Goal: Task Accomplishment & Management: Manage account settings

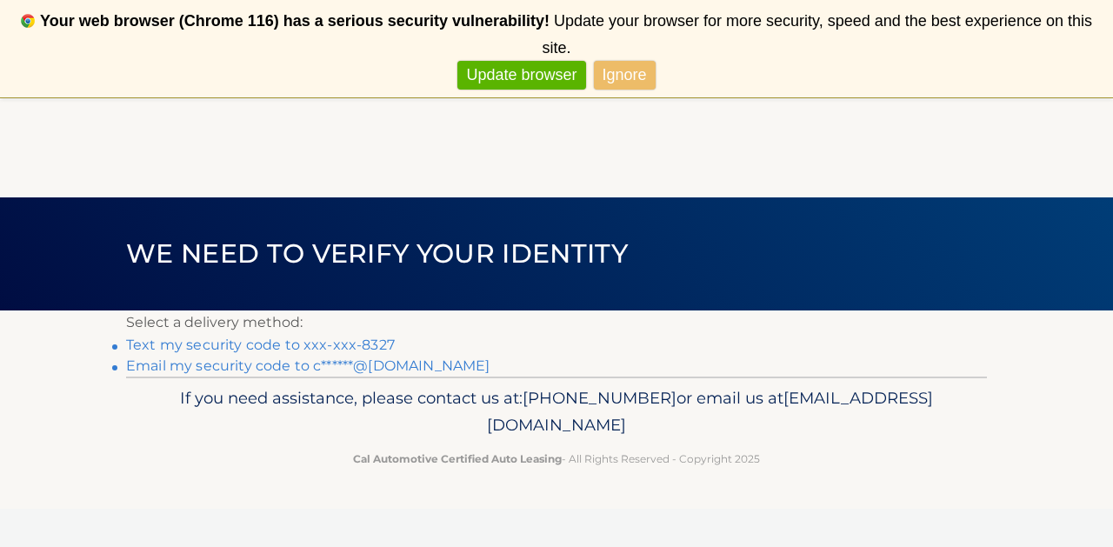
click at [631, 78] on link "Ignore" at bounding box center [625, 75] width 62 height 29
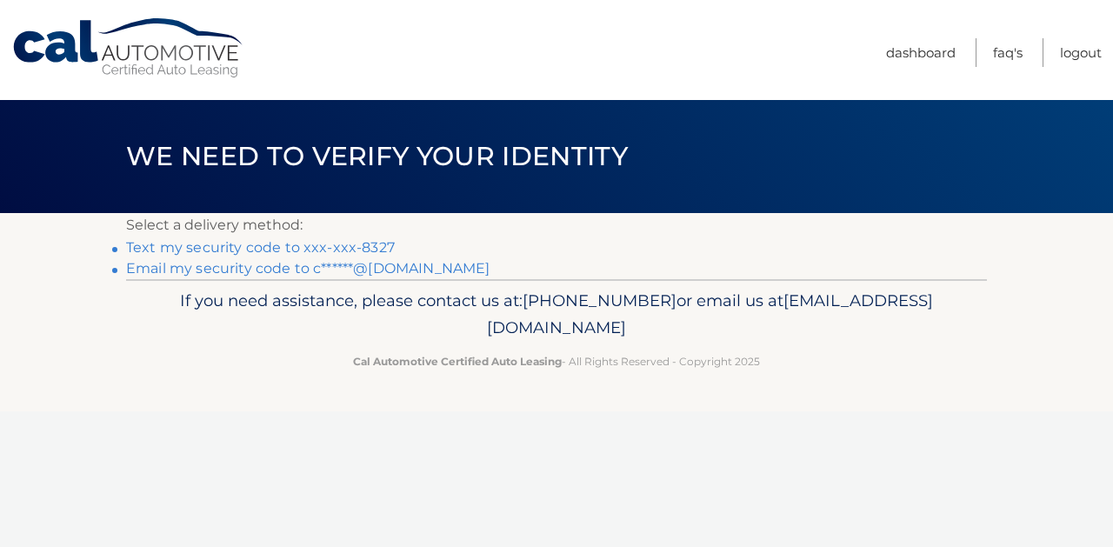
click at [359, 242] on link "Text my security code to xxx-xxx-8327" at bounding box center [260, 247] width 269 height 17
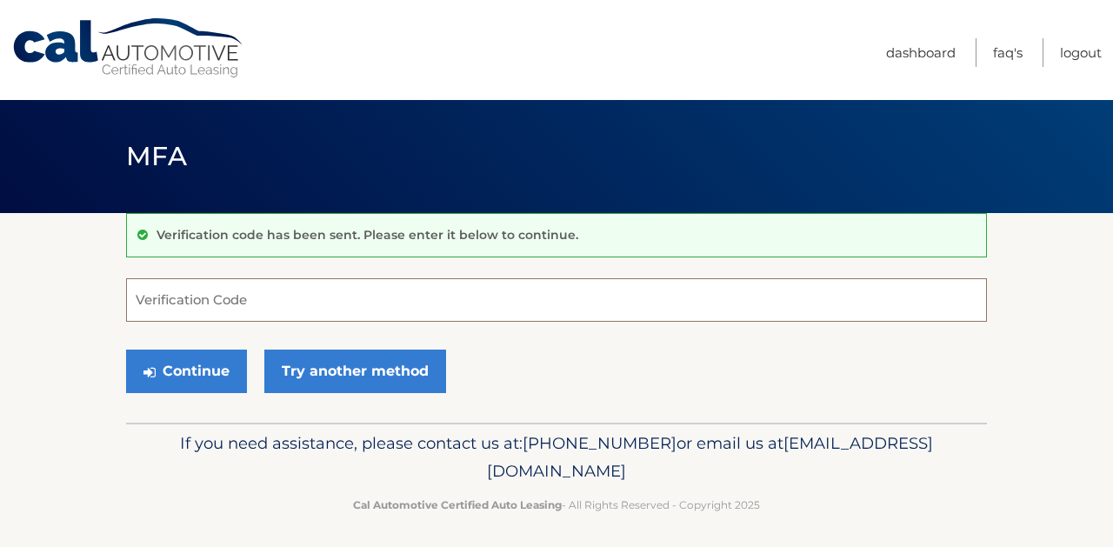
click at [342, 291] on input "Verification Code" at bounding box center [556, 299] width 860 height 43
type input "038178"
click at [126, 349] on button "Continue" at bounding box center [186, 370] width 121 height 43
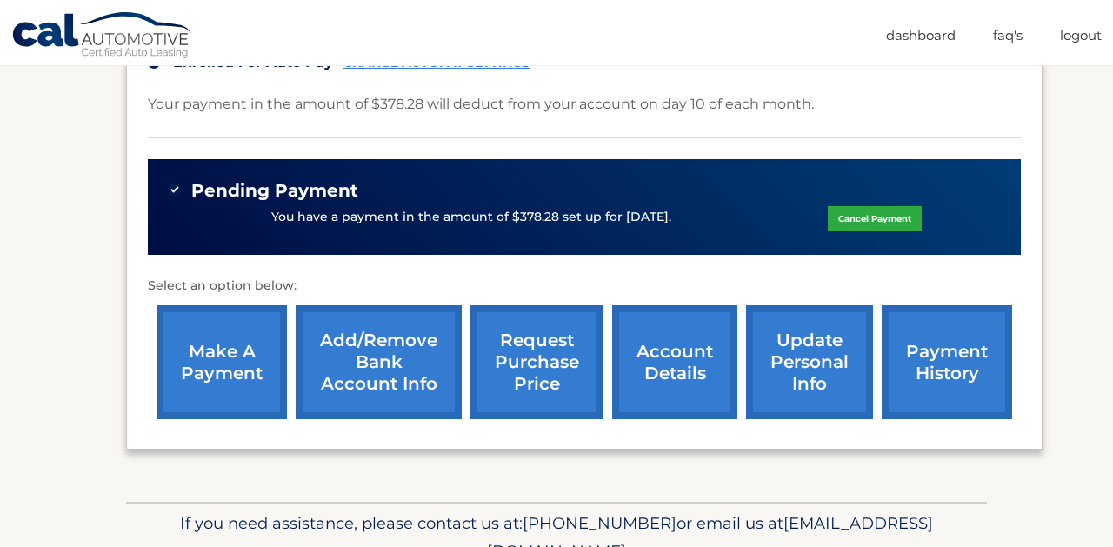
scroll to position [501, 0]
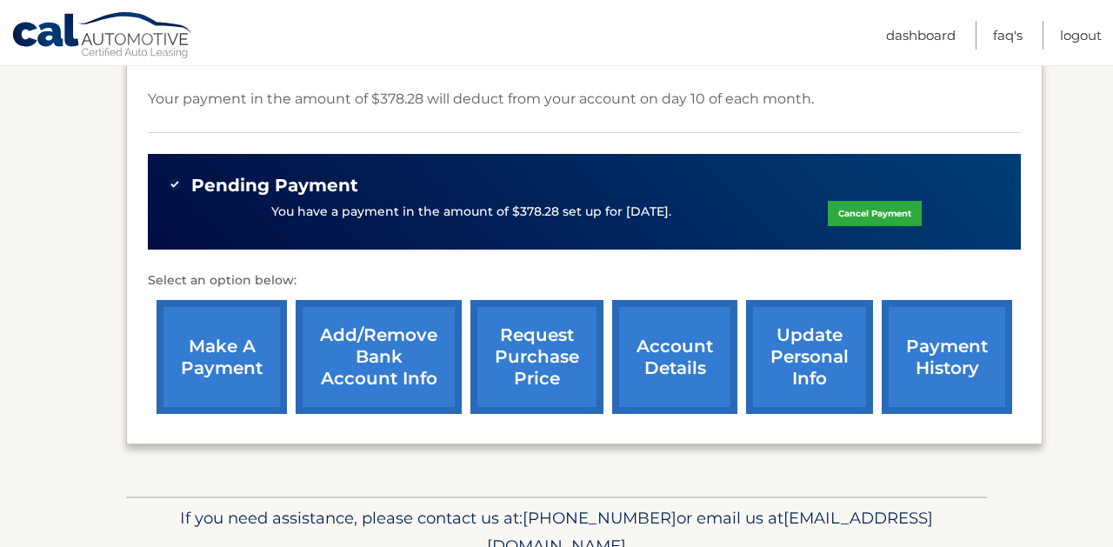
click at [693, 353] on link "account details" at bounding box center [674, 357] width 125 height 114
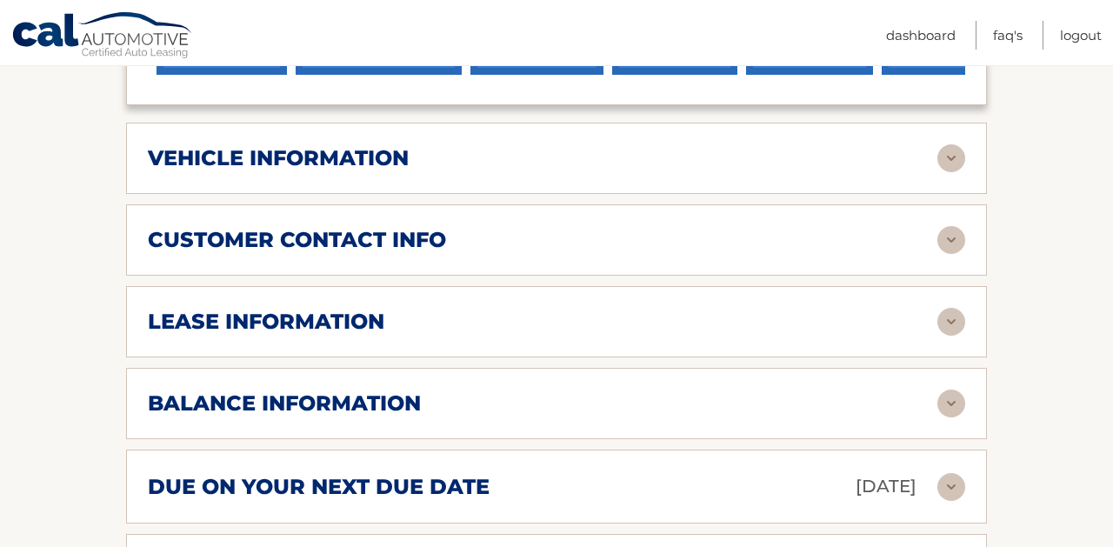
scroll to position [908, 0]
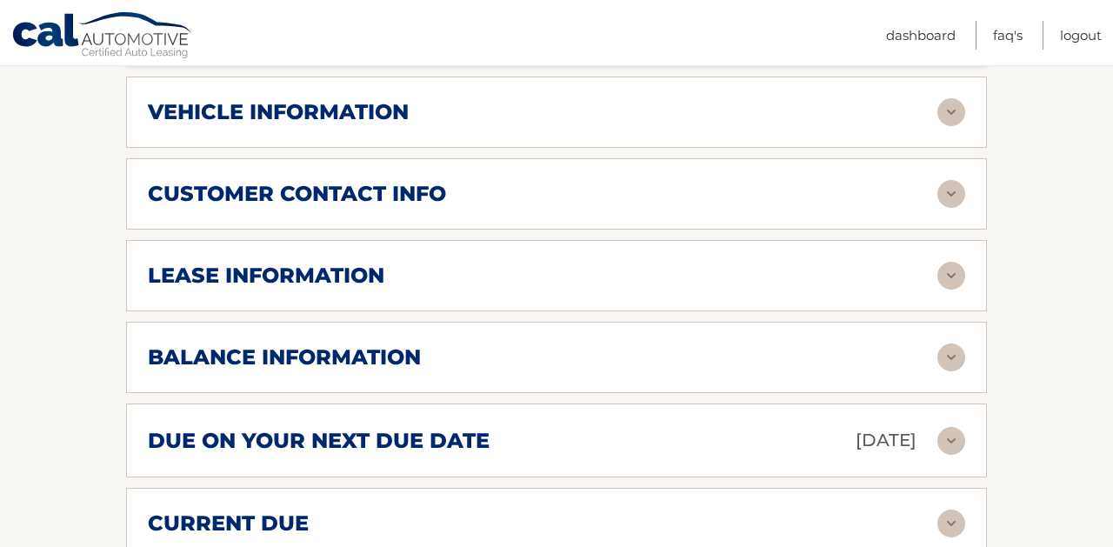
click at [521, 181] on div "customer contact info" at bounding box center [542, 194] width 789 height 26
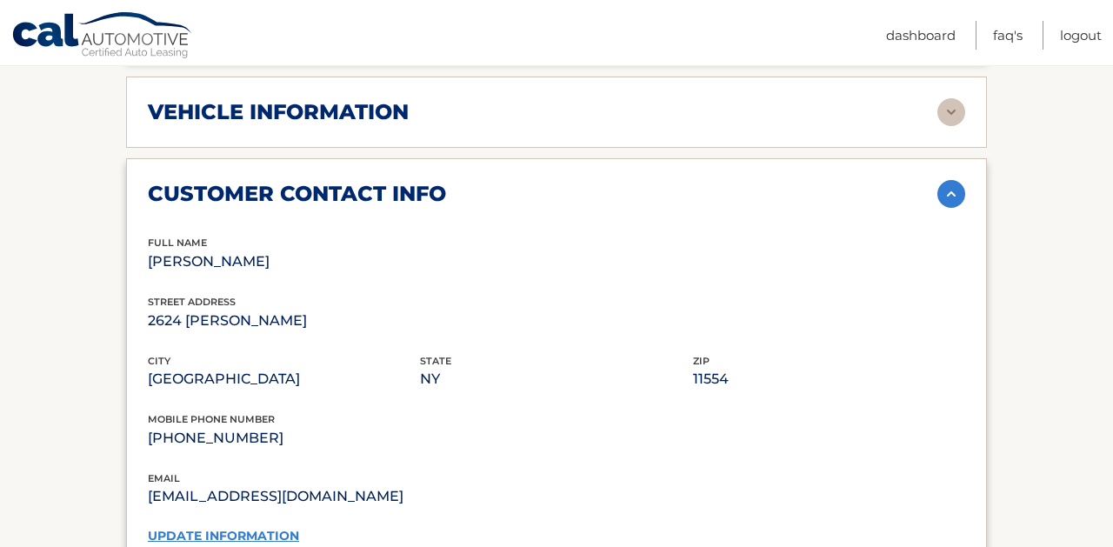
click at [521, 181] on div "customer contact info" at bounding box center [542, 194] width 789 height 26
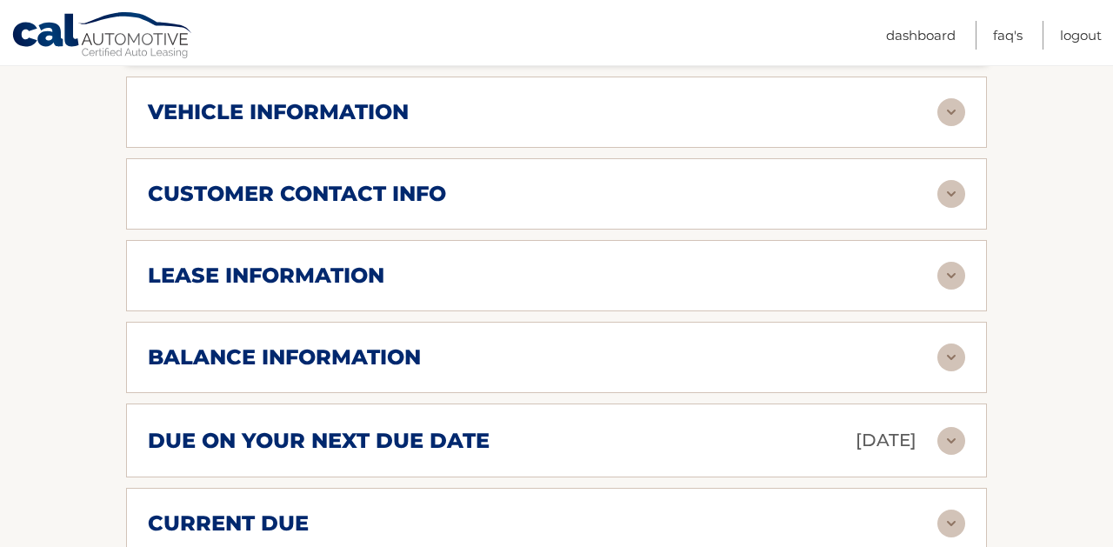
click at [502, 262] on div "lease information" at bounding box center [542, 275] width 789 height 26
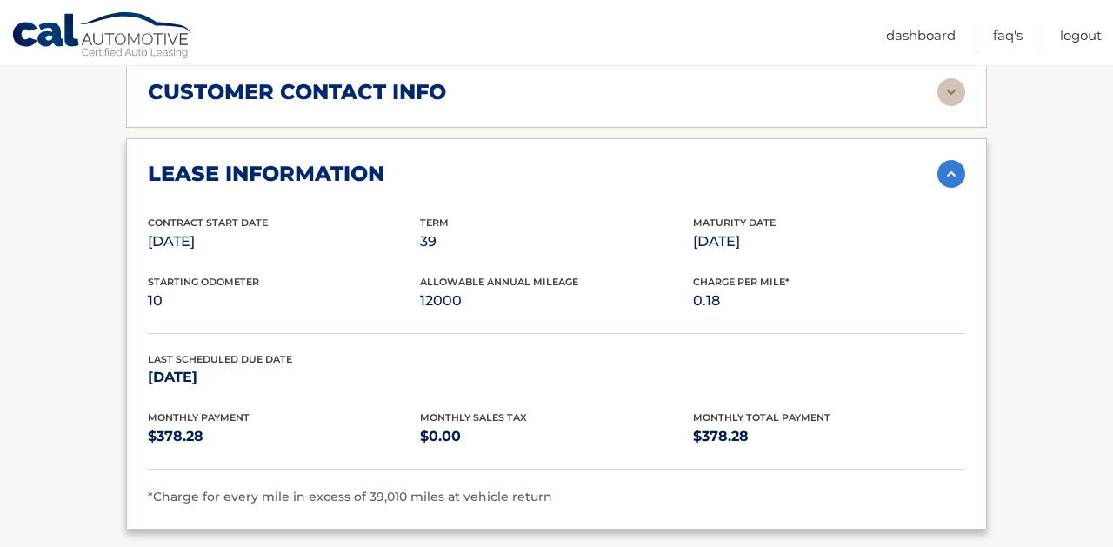
scroll to position [1023, 0]
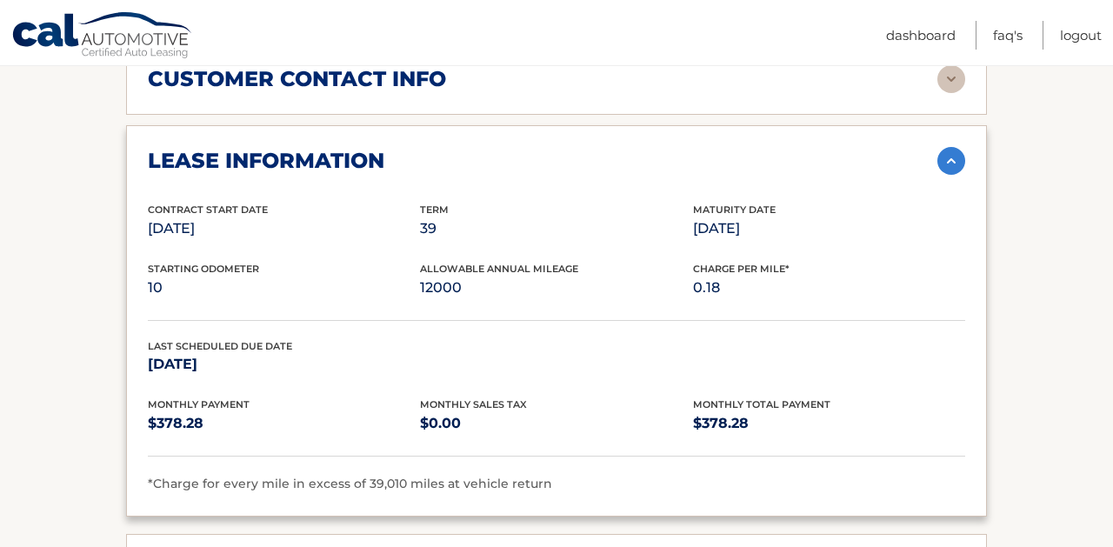
click at [490, 148] on div "lease information" at bounding box center [542, 161] width 789 height 26
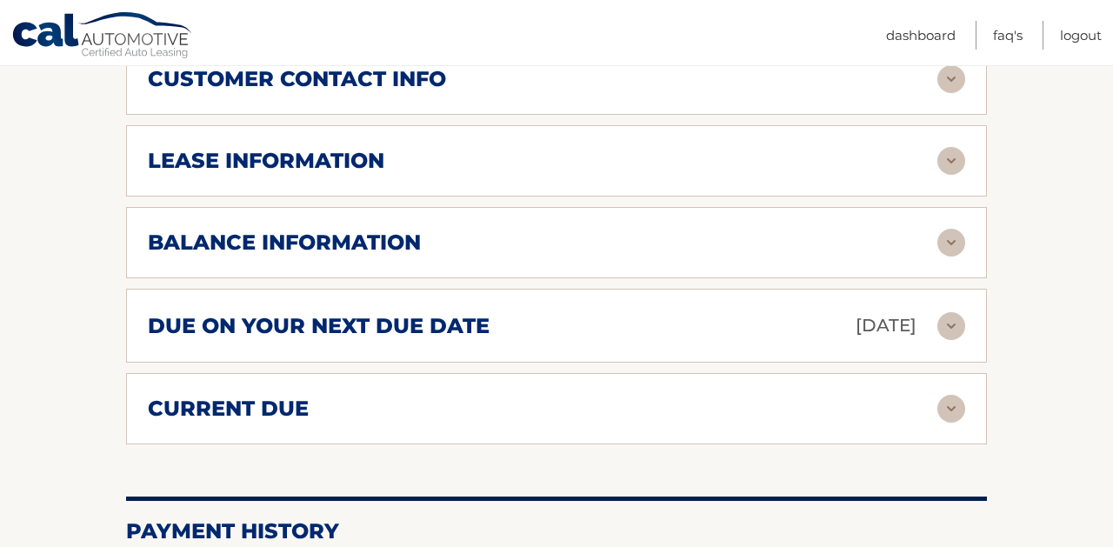
click at [490, 148] on div "lease information" at bounding box center [542, 161] width 789 height 26
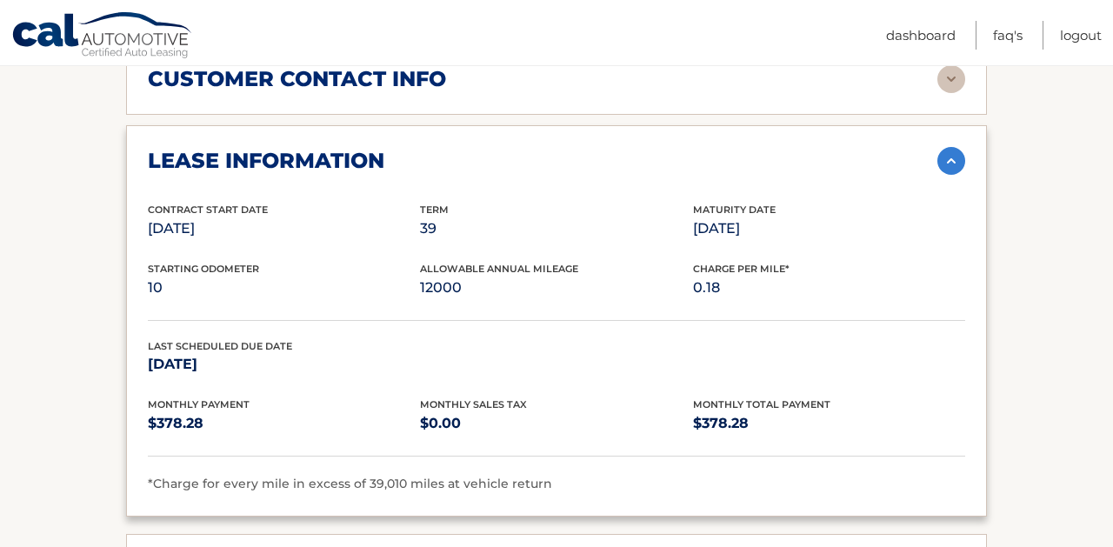
click at [490, 148] on div "lease information" at bounding box center [542, 161] width 789 height 26
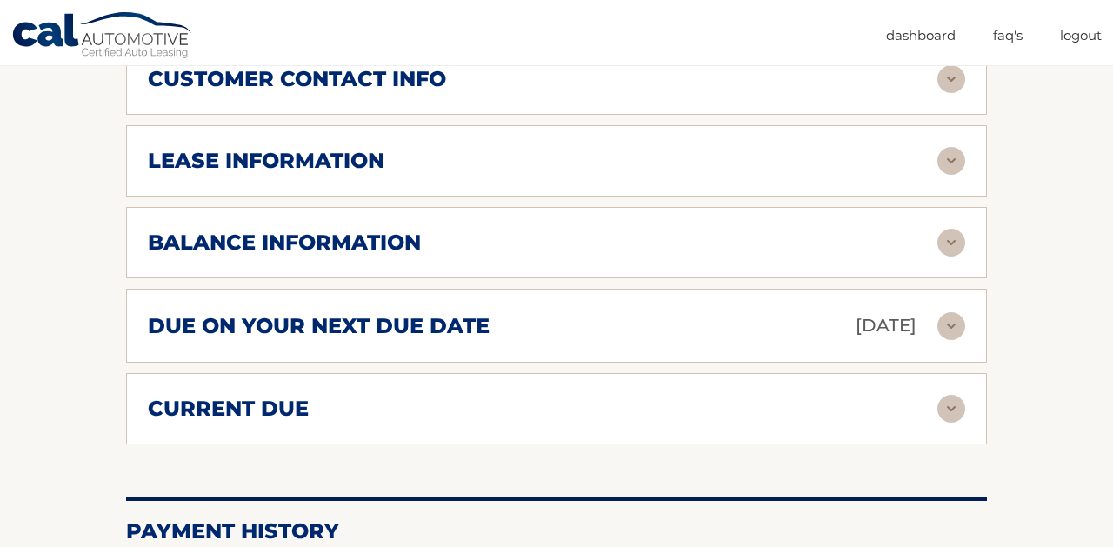
click at [465, 207] on div "balance information Payments Received 1 Payments Remaining 38 Next Payment will…" at bounding box center [556, 242] width 860 height 71
click at [447, 229] on div "balance information" at bounding box center [542, 242] width 789 height 26
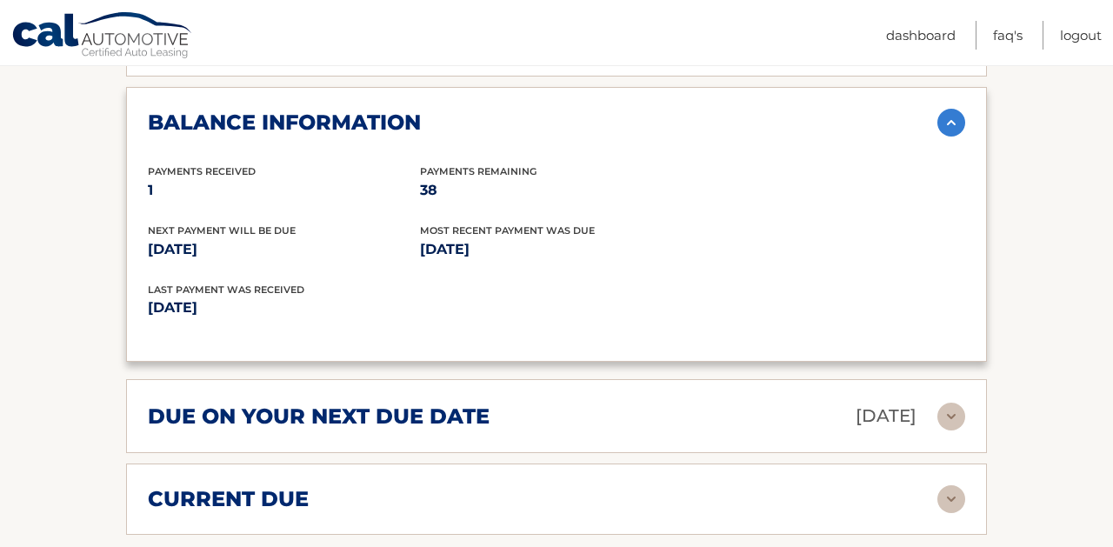
scroll to position [1153, 0]
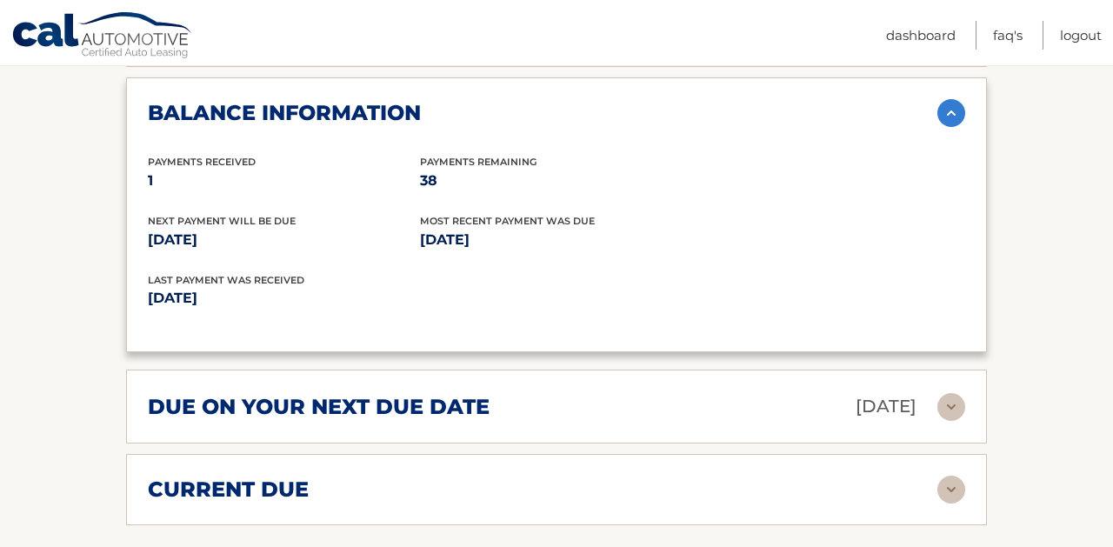
click at [431, 391] on div "due on your next due date Sep 10, 2025" at bounding box center [542, 406] width 789 height 30
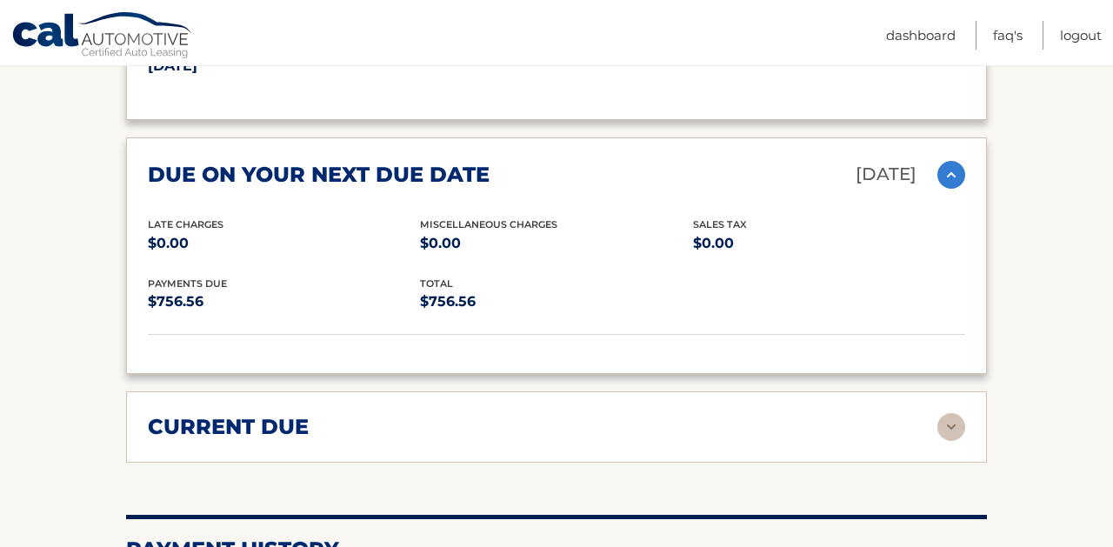
scroll to position [1385, 0]
click at [238, 413] on h2 "current due" at bounding box center [228, 426] width 161 height 26
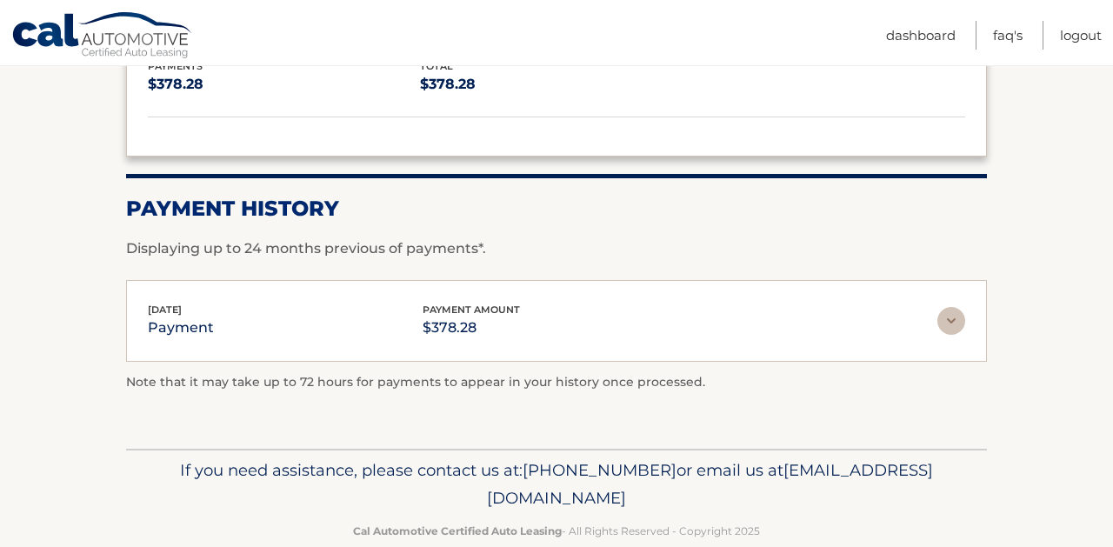
scroll to position [1858, 0]
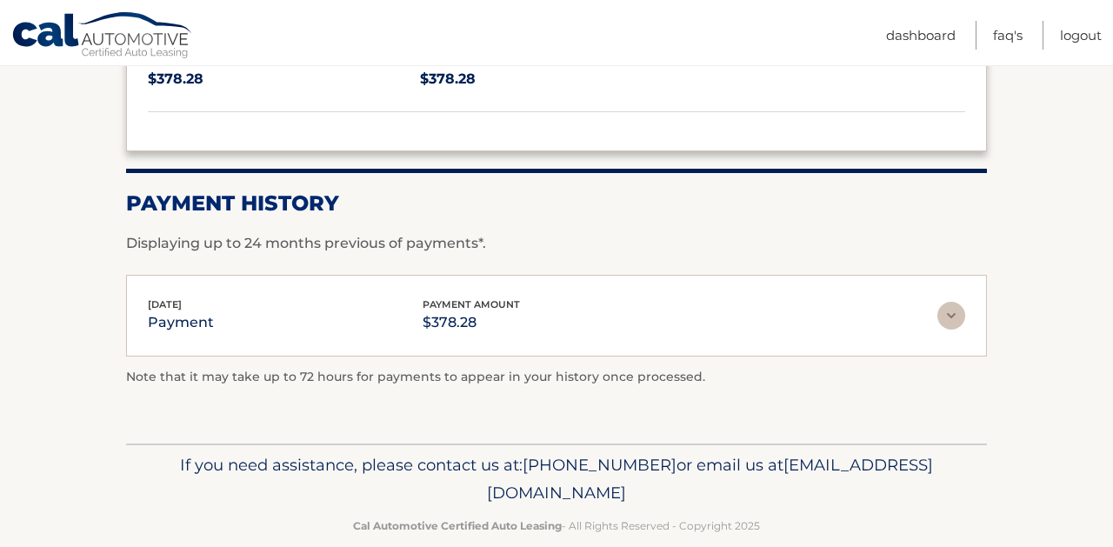
click at [328, 319] on div "Jul 10, 2025 payment payment amount $378.28 Late Charges $0.00 Miscelleneous Ch…" at bounding box center [556, 316] width 860 height 83
click at [955, 302] on img at bounding box center [951, 316] width 28 height 28
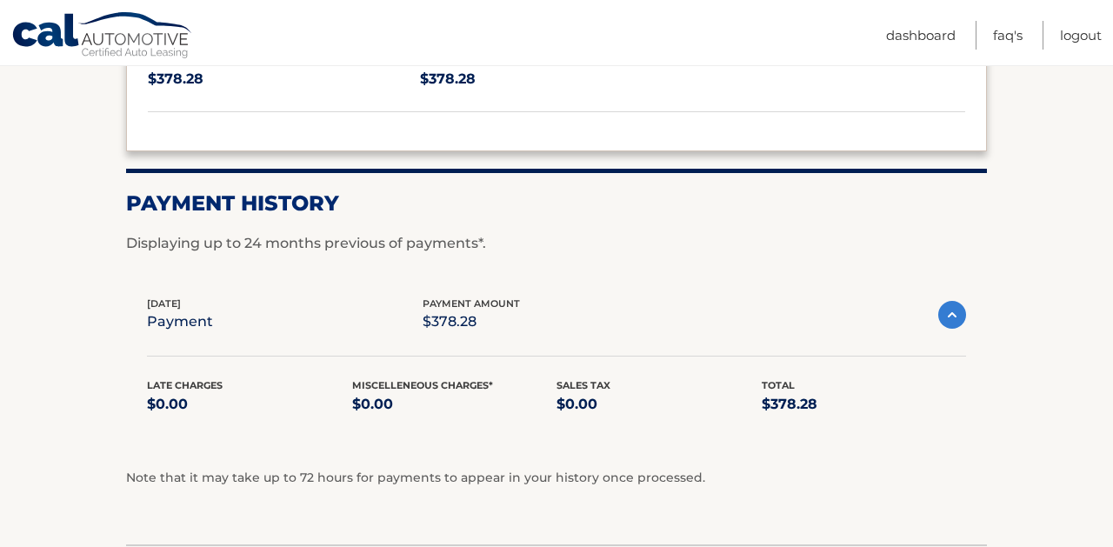
click at [955, 301] on img at bounding box center [952, 315] width 28 height 28
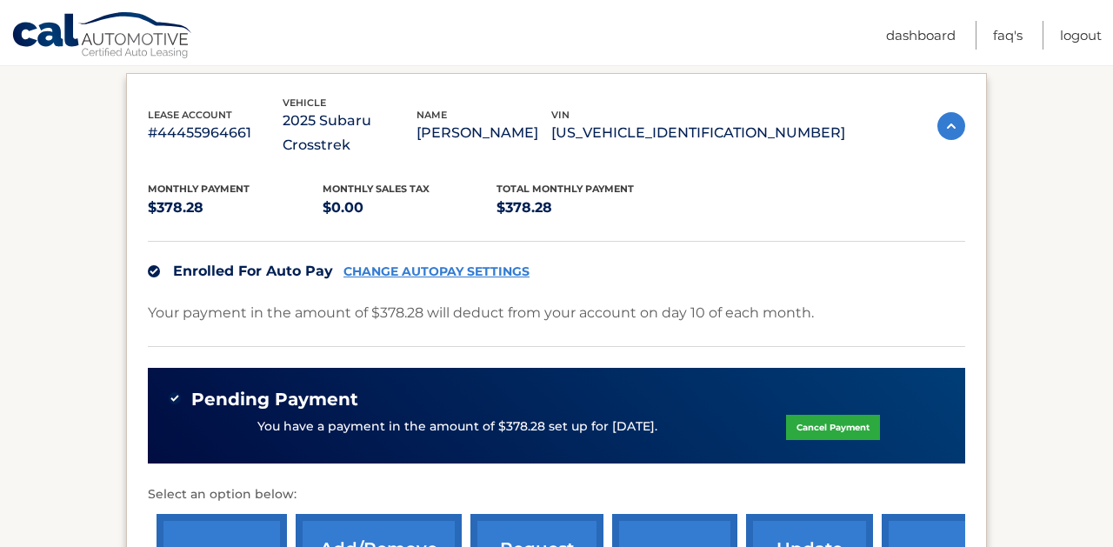
scroll to position [444, 0]
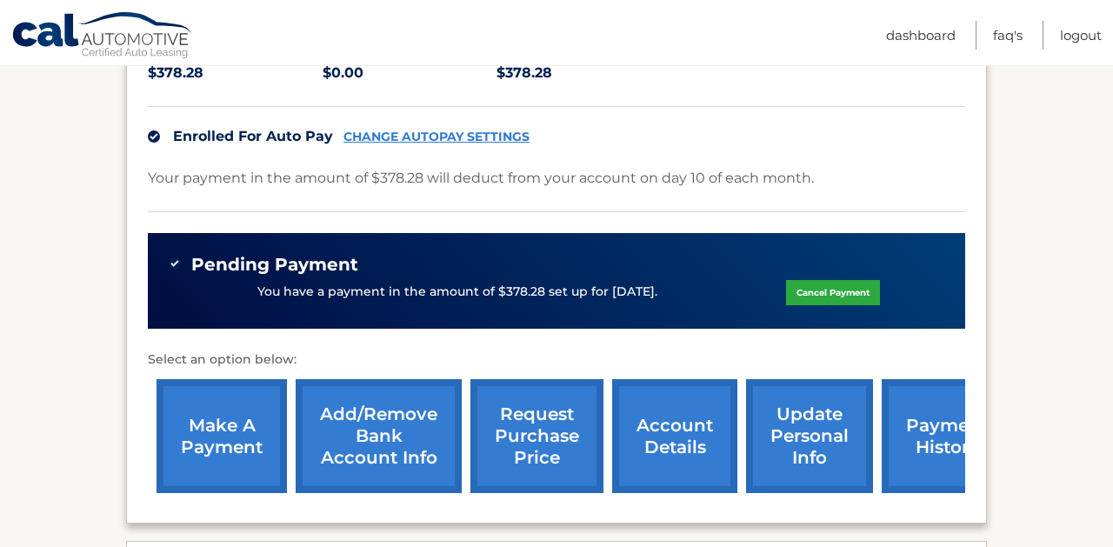
click at [918, 389] on link "payment history" at bounding box center [946, 436] width 130 height 114
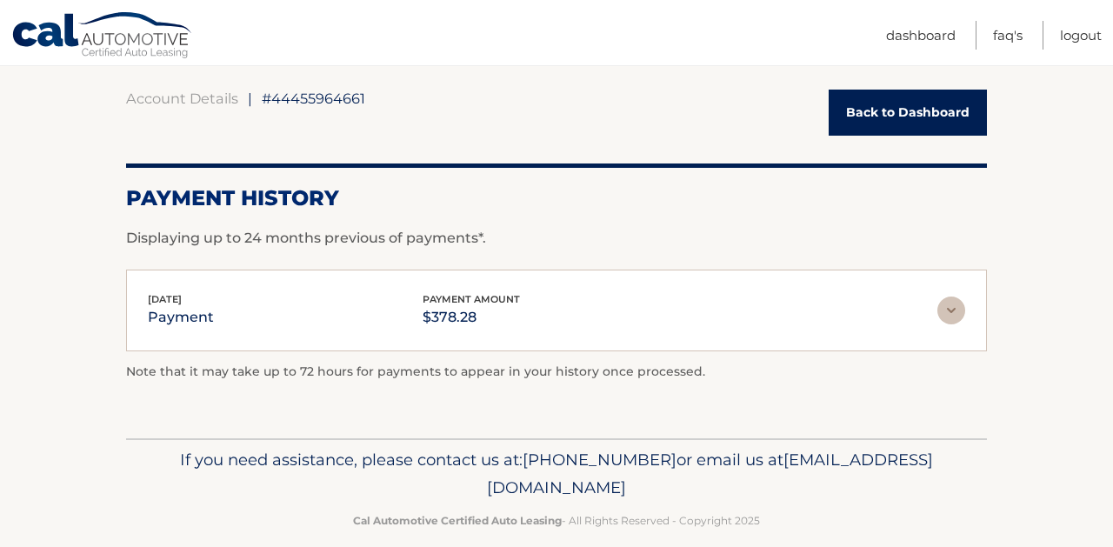
scroll to position [177, 0]
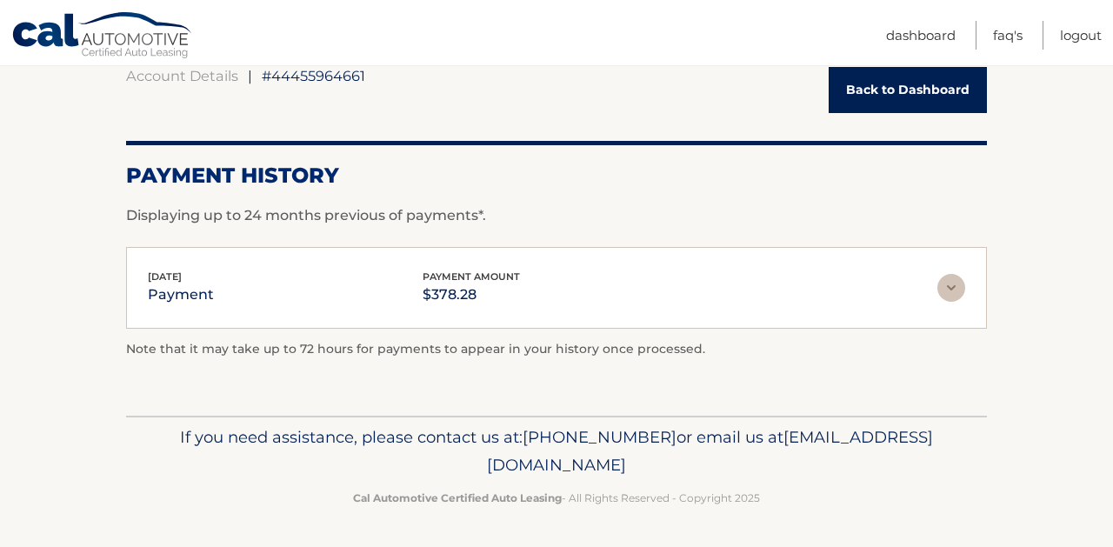
click at [948, 291] on img at bounding box center [951, 288] width 28 height 28
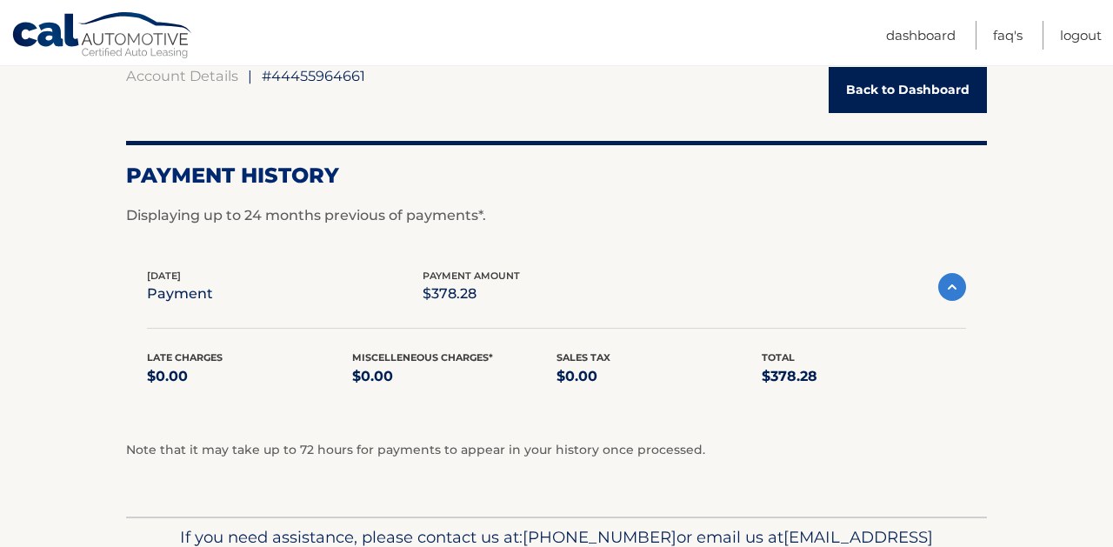
click at [948, 291] on img at bounding box center [952, 287] width 28 height 28
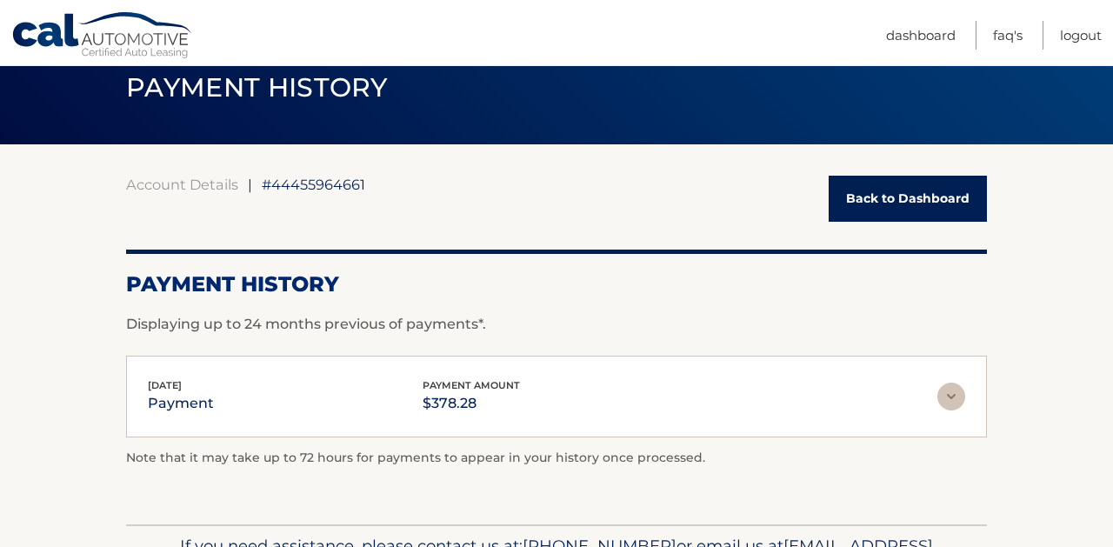
scroll to position [61, 0]
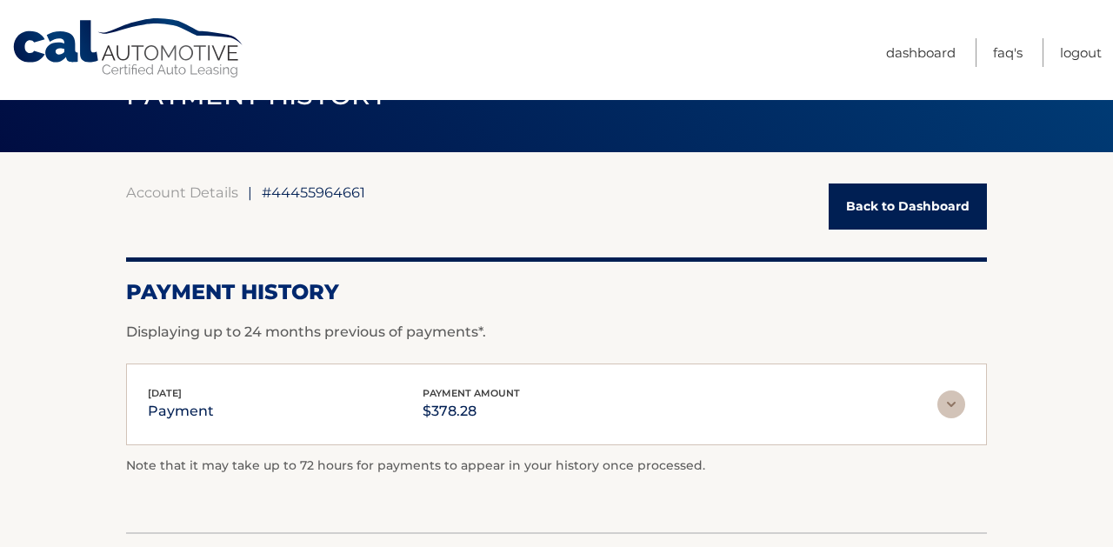
click at [907, 215] on link "Back to Dashboard" at bounding box center [907, 206] width 158 height 46
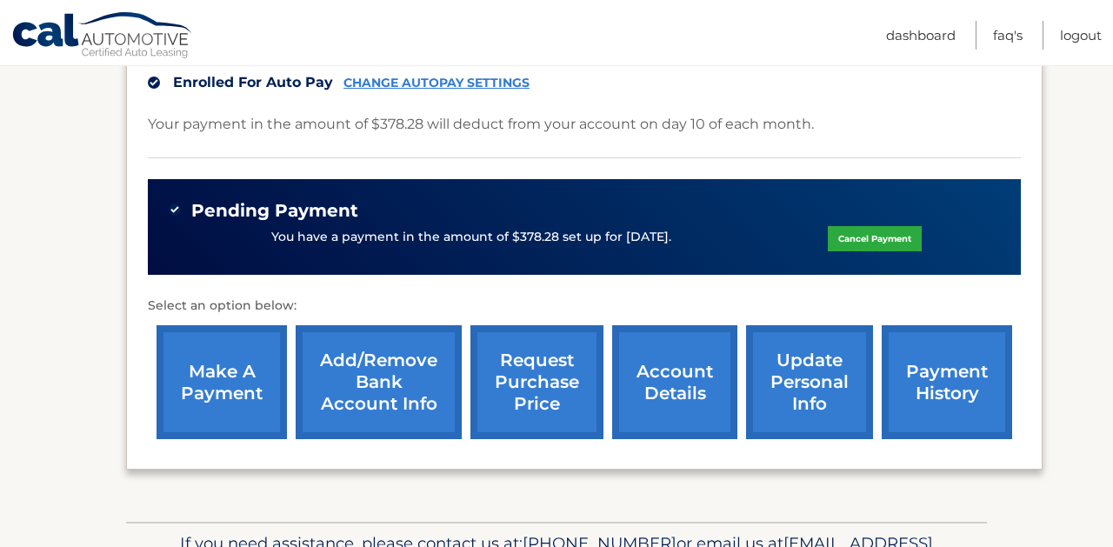
scroll to position [557, 0]
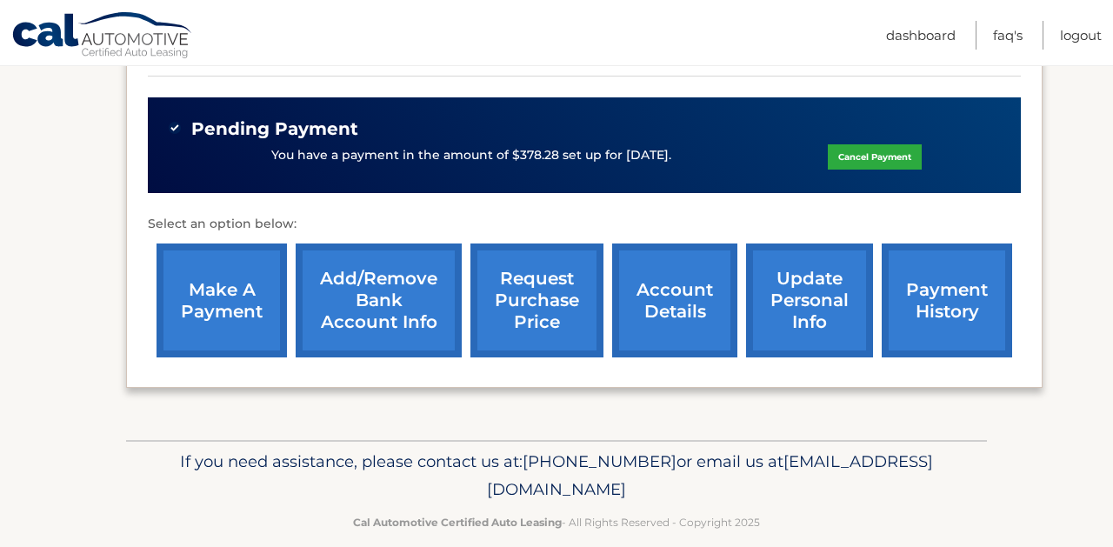
click at [352, 289] on link "Add/Remove bank account info" at bounding box center [379, 300] width 166 height 114
click at [910, 277] on link "payment history" at bounding box center [946, 300] width 130 height 114
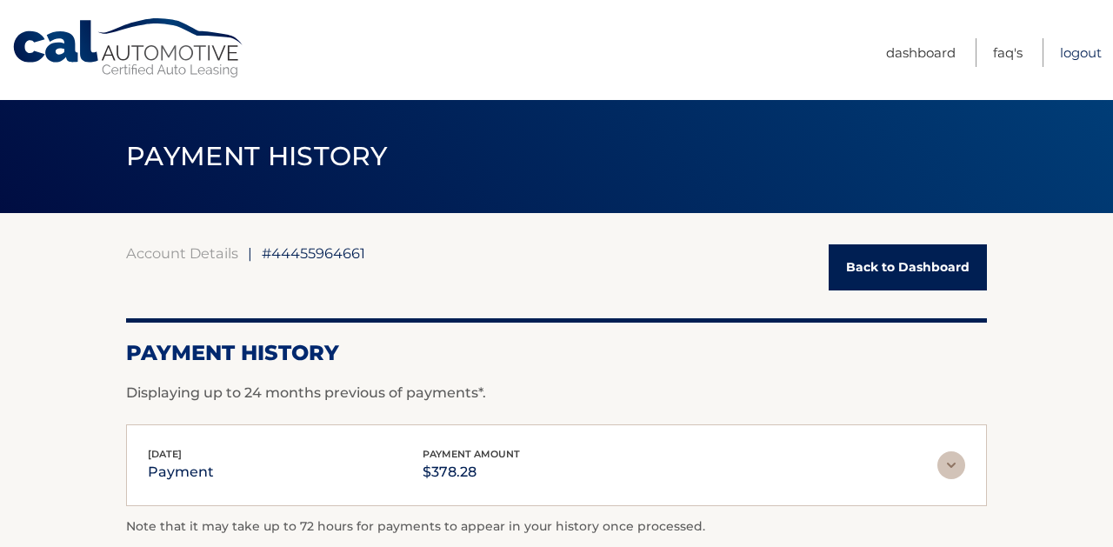
click at [1064, 48] on link "Logout" at bounding box center [1081, 52] width 42 height 29
